Goal: Task Accomplishment & Management: Complete application form

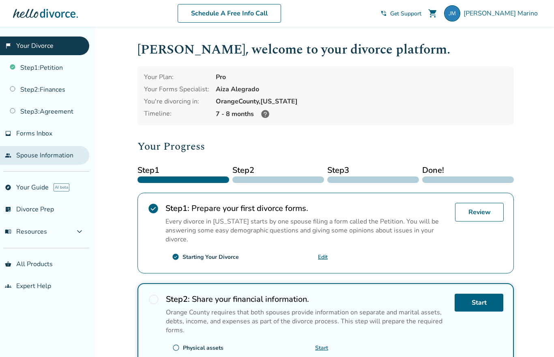
click at [30, 165] on link "people Spouse Information" at bounding box center [44, 155] width 89 height 19
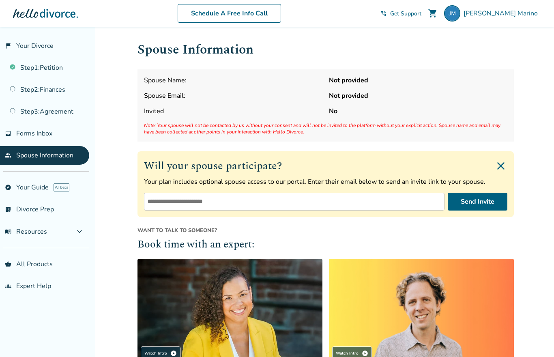
click at [155, 203] on input "email" at bounding box center [294, 202] width 301 height 18
type input "**********"
click at [483, 207] on button "Send Invite" at bounding box center [478, 202] width 60 height 18
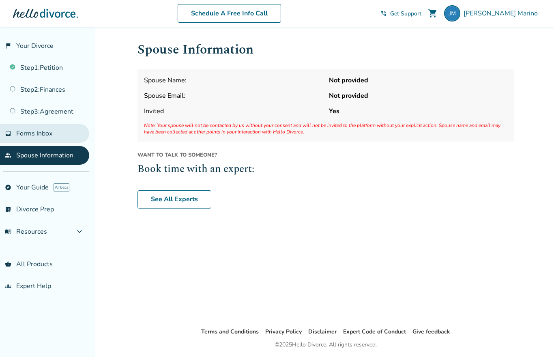
click at [29, 138] on span "Forms Inbox" at bounding box center [34, 133] width 36 height 9
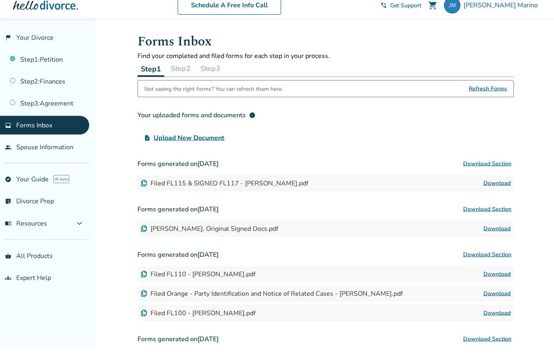
click at [500, 188] on link "Download" at bounding box center [497, 192] width 27 height 10
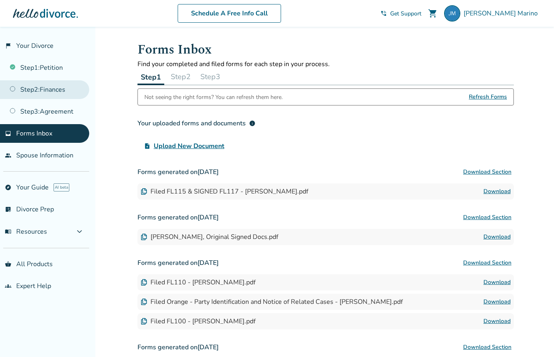
click at [19, 92] on link "Step 2 : Finances" at bounding box center [44, 89] width 89 height 19
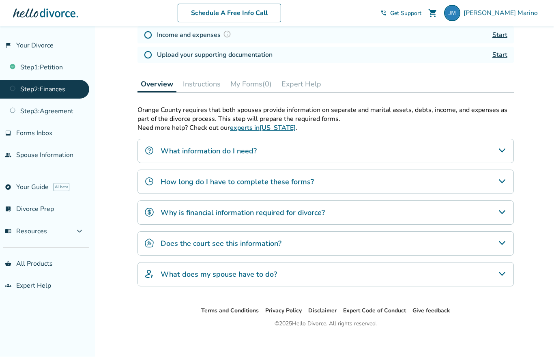
click at [495, 278] on div "What does my spouse have to do?" at bounding box center [326, 275] width 377 height 24
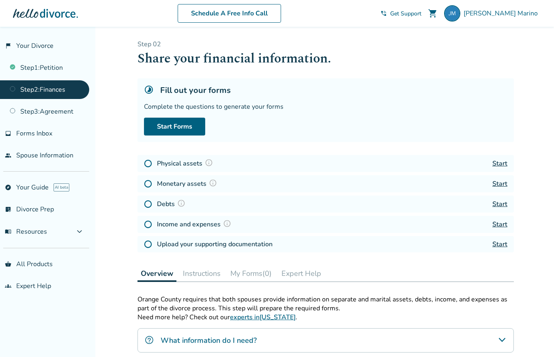
click at [502, 168] on link "Start" at bounding box center [500, 163] width 15 height 9
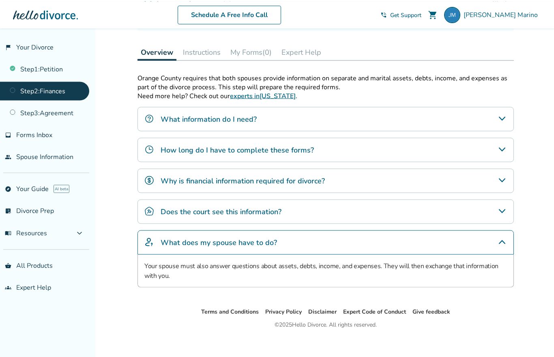
scroll to position [222, 0]
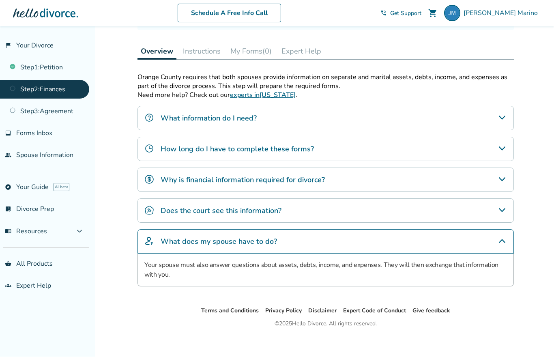
click at [147, 214] on img "Does the court see this information?" at bounding box center [149, 211] width 10 height 10
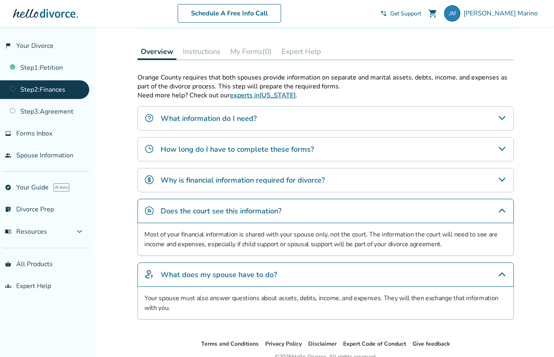
click at [160, 181] on div "Why is financial information required for divorce?" at bounding box center [326, 180] width 377 height 24
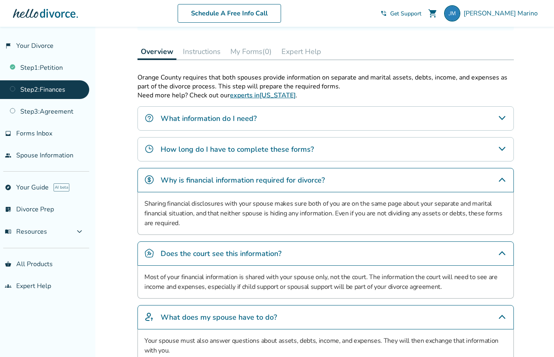
click at [153, 144] on img "How long do I have to complete these forms?" at bounding box center [149, 149] width 10 height 10
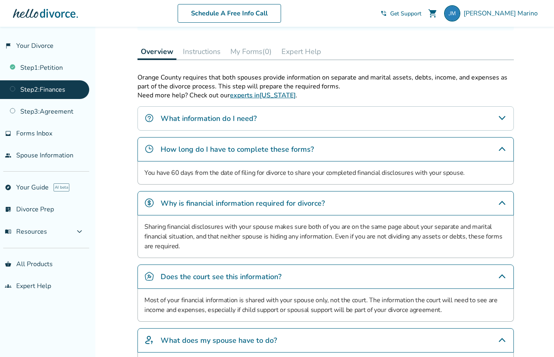
click at [154, 122] on img "What information do I need?" at bounding box center [149, 118] width 10 height 10
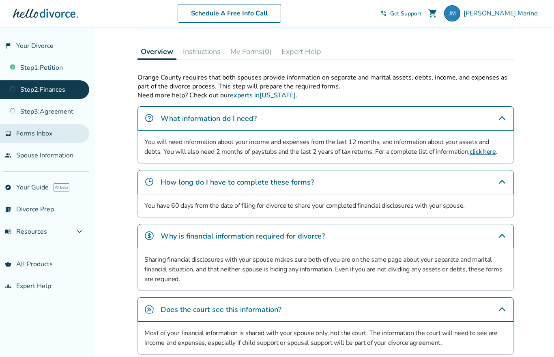
click at [22, 136] on span "Forms Inbox" at bounding box center [34, 133] width 36 height 9
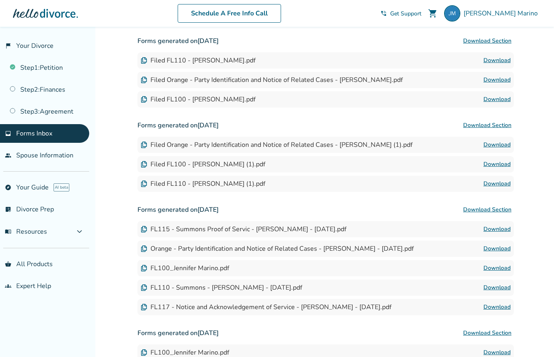
scroll to position [27, 0]
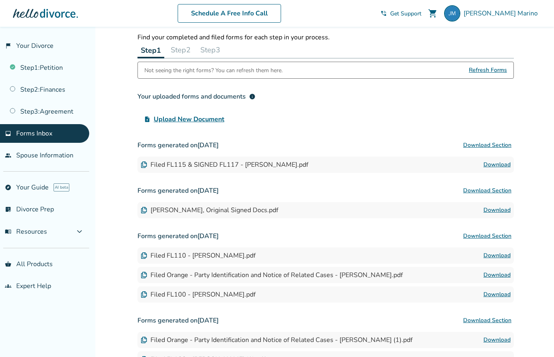
click at [498, 70] on span "Refresh Forms" at bounding box center [488, 70] width 38 height 16
click at [506, 166] on link "Download" at bounding box center [497, 165] width 27 height 10
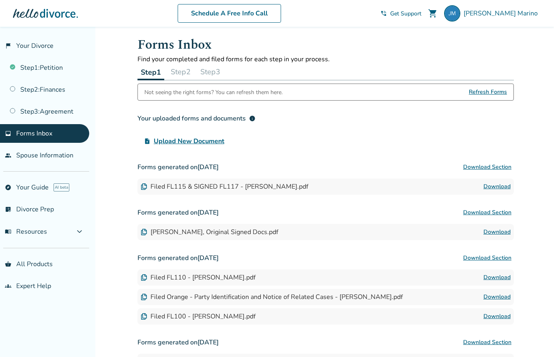
scroll to position [0, 0]
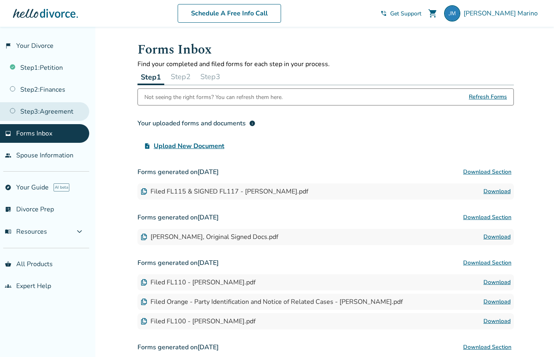
click at [27, 111] on link "Step 3 : Agreement" at bounding box center [44, 111] width 89 height 19
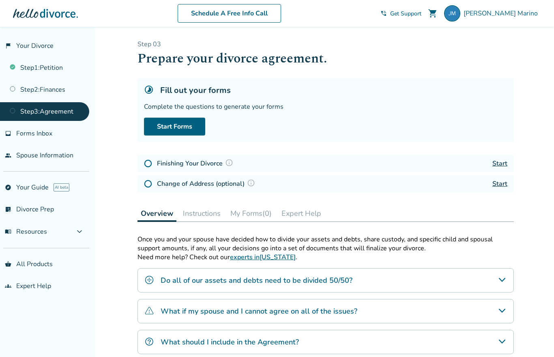
click at [154, 283] on img "Do all of our assets and debts need to be divided 50/50?" at bounding box center [149, 280] width 10 height 10
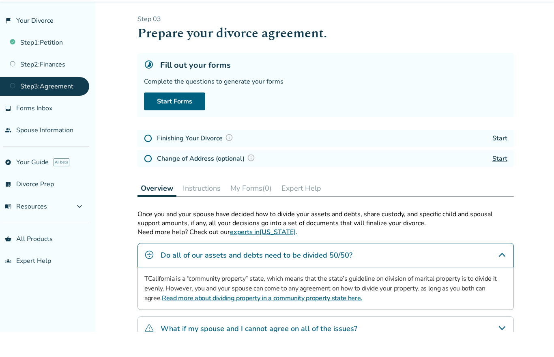
click at [162, 319] on link "Read more about dividing property in a community property state here." at bounding box center [262, 323] width 200 height 9
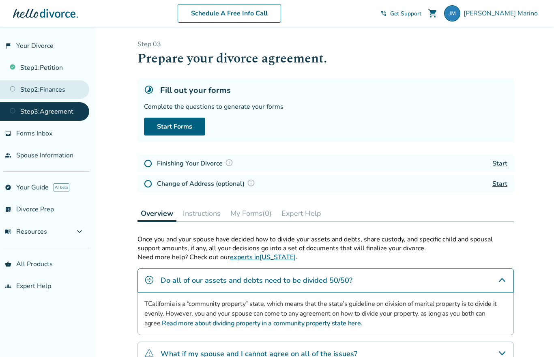
click at [30, 93] on link "Step 2 : Finances" at bounding box center [44, 89] width 89 height 19
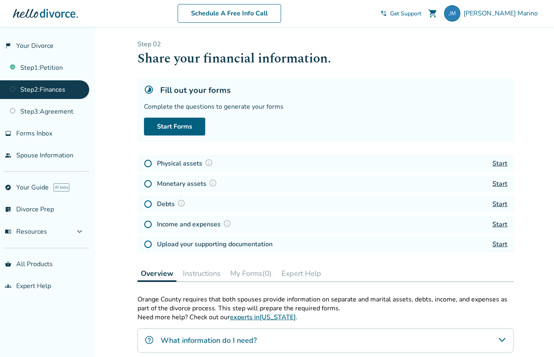
click at [205, 165] on img at bounding box center [209, 163] width 8 height 8
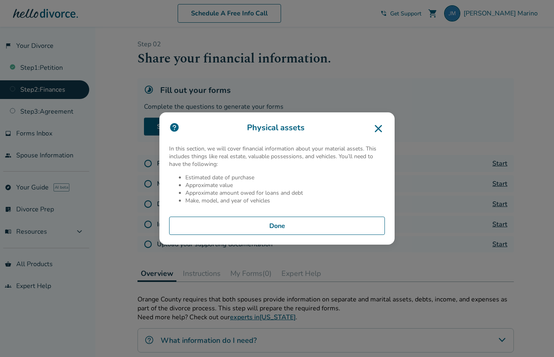
click at [384, 135] on icon at bounding box center [378, 128] width 13 height 13
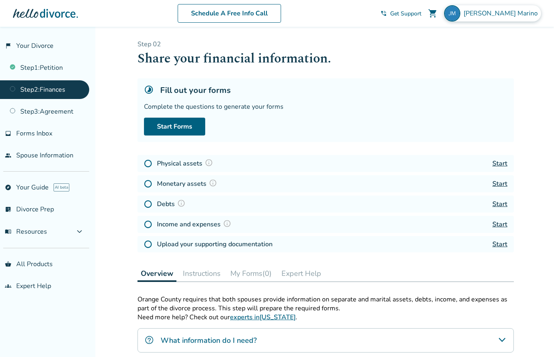
click at [505, 12] on span "[PERSON_NAME]" at bounding box center [503, 13] width 78 height 9
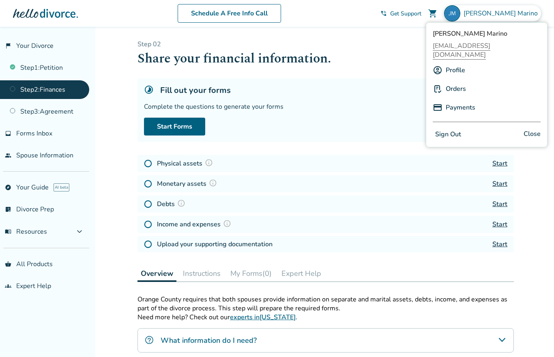
click at [379, 60] on h1 "Share your financial information." at bounding box center [326, 59] width 377 height 20
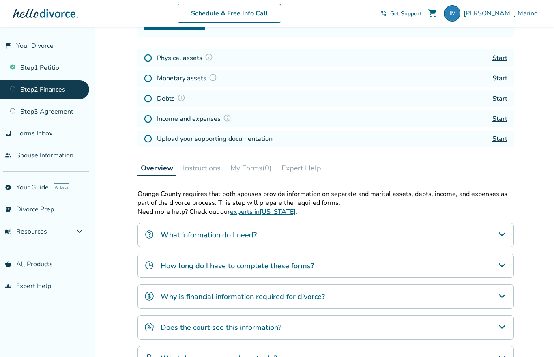
scroll to position [101, 0]
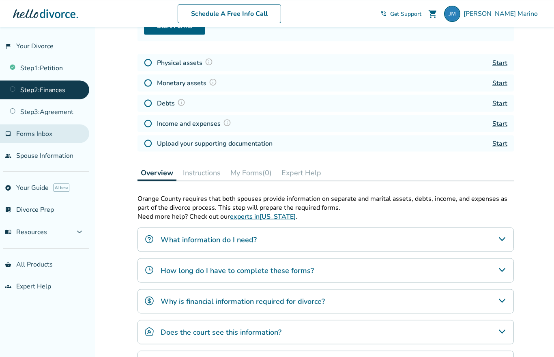
click at [27, 138] on span "Forms Inbox" at bounding box center [34, 133] width 36 height 9
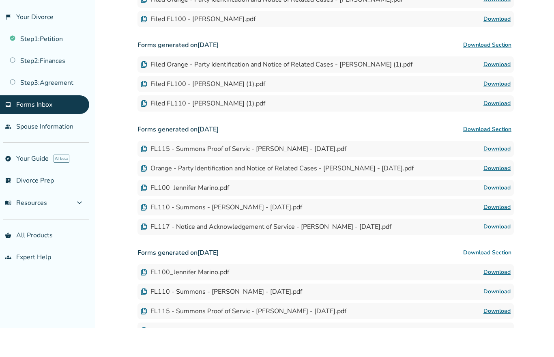
scroll to position [274, 0]
click at [28, 227] on span "menu_book Resources" at bounding box center [26, 231] width 42 height 9
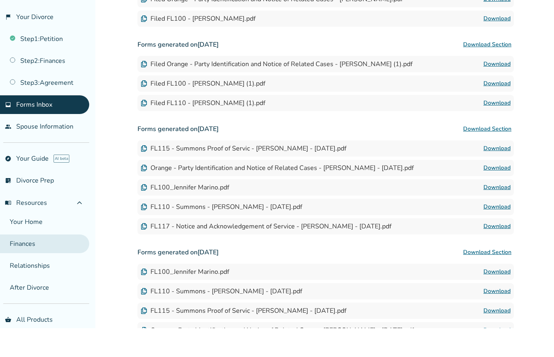
click at [25, 263] on link "Finances" at bounding box center [44, 272] width 89 height 19
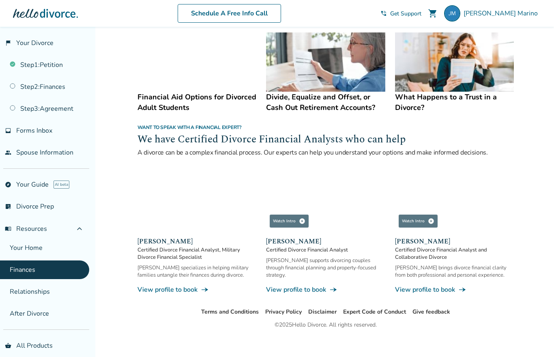
scroll to position [451, 0]
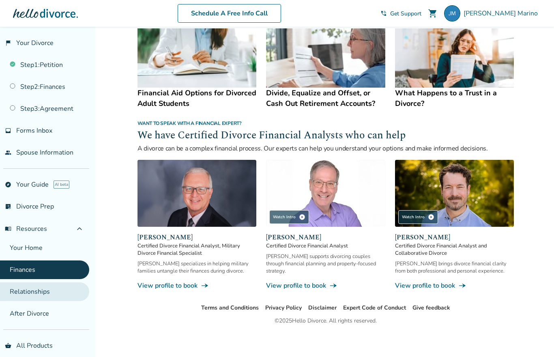
click at [25, 300] on link "Relationships" at bounding box center [44, 291] width 89 height 19
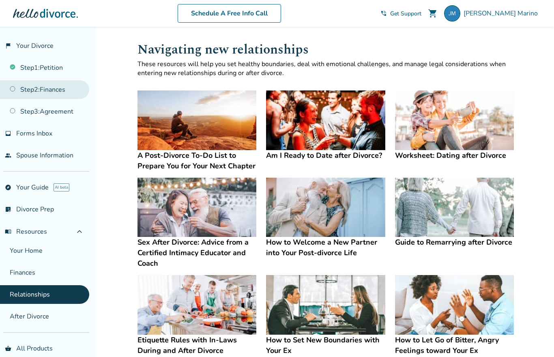
click at [30, 92] on link "Step 2 : Finances" at bounding box center [44, 89] width 89 height 19
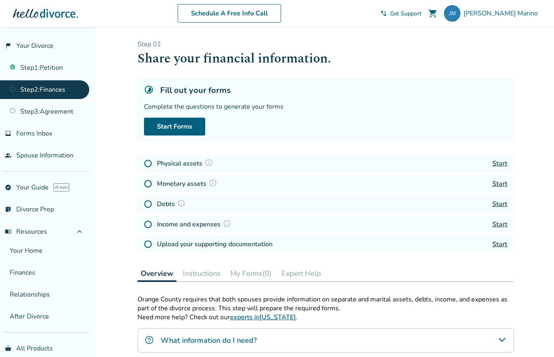
click at [205, 167] on img at bounding box center [209, 163] width 8 height 8
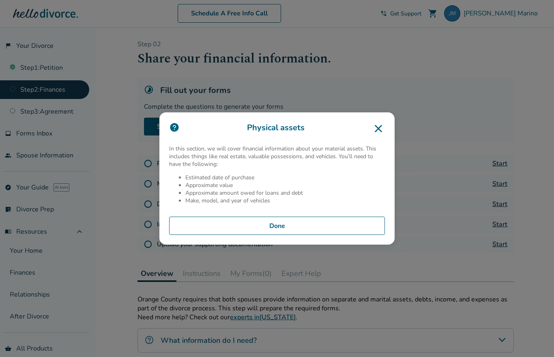
click at [269, 235] on button "Done" at bounding box center [277, 226] width 216 height 19
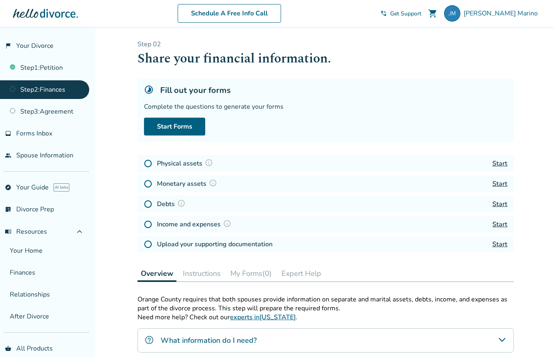
click at [496, 168] on link "Start" at bounding box center [500, 163] width 15 height 9
